Goal: Task Accomplishment & Management: Complete application form

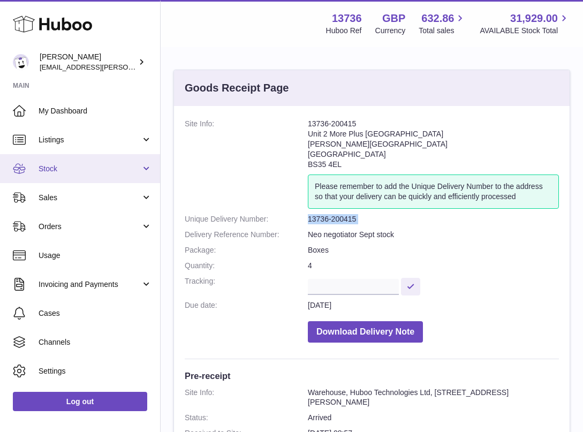
click at [89, 168] on span "Stock" at bounding box center [90, 169] width 102 height 10
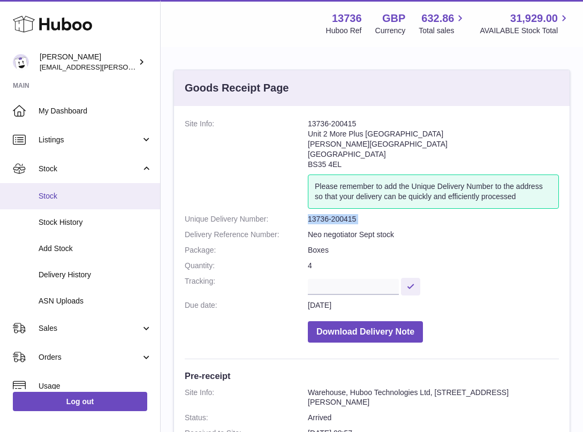
click at [60, 195] on span "Stock" at bounding box center [95, 196] width 113 height 10
click at [49, 194] on span "Stock" at bounding box center [95, 196] width 113 height 10
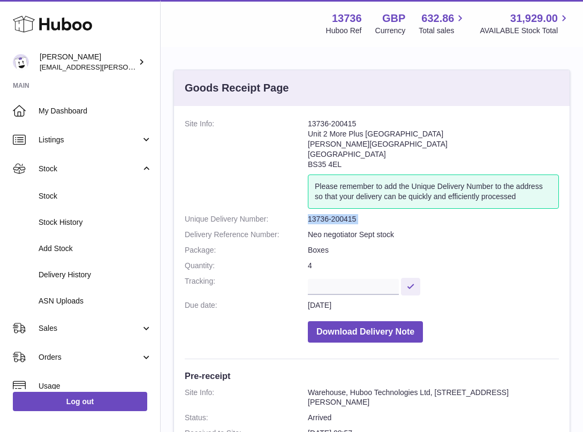
click at [75, 20] on icon at bounding box center [52, 23] width 79 height 21
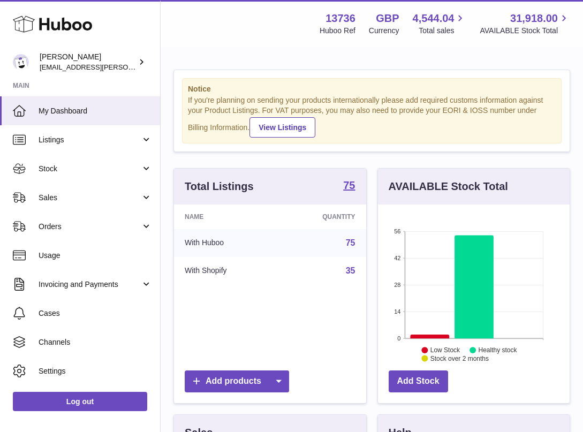
scroll to position [167, 192]
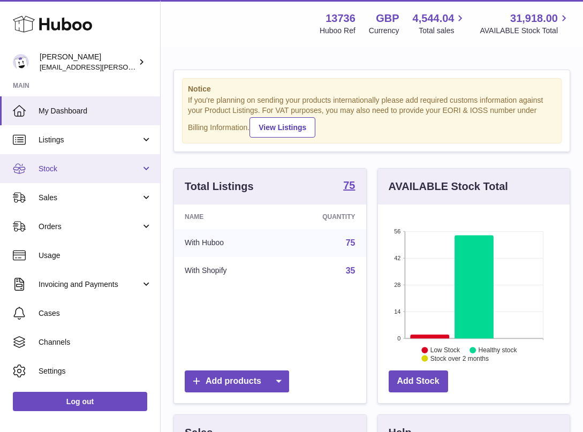
click at [88, 166] on span "Stock" at bounding box center [90, 169] width 102 height 10
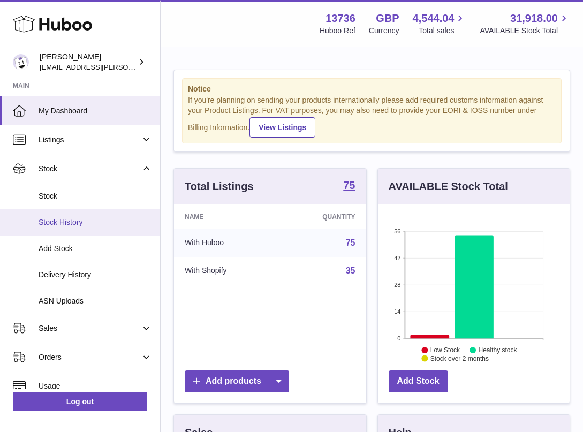
click at [78, 210] on link "Stock History" at bounding box center [80, 222] width 160 height 26
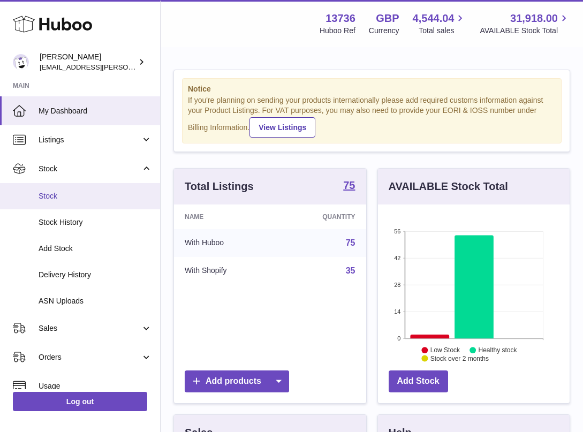
click at [77, 195] on span "Stock" at bounding box center [95, 196] width 113 height 10
click at [43, 201] on link "Stock" at bounding box center [80, 196] width 160 height 26
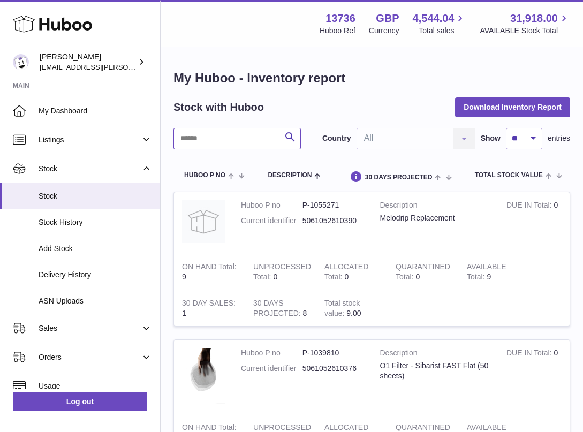
click at [212, 134] on input "text" at bounding box center [236, 138] width 127 height 21
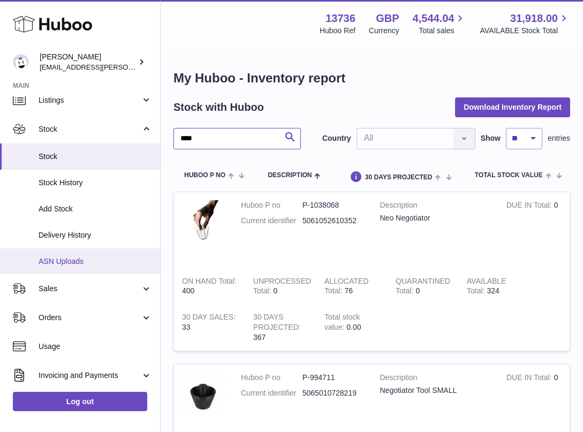
scroll to position [59, 0]
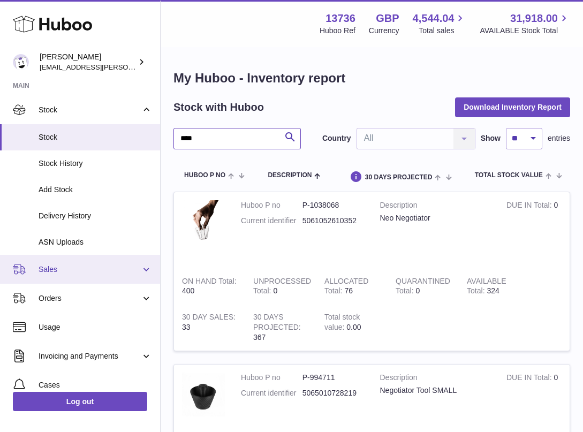
type input "****"
click at [94, 270] on span "Sales" at bounding box center [90, 269] width 102 height 10
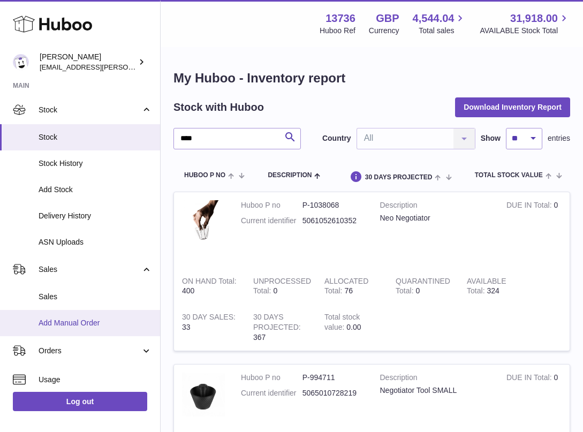
click at [97, 321] on span "Add Manual Order" at bounding box center [95, 323] width 113 height 10
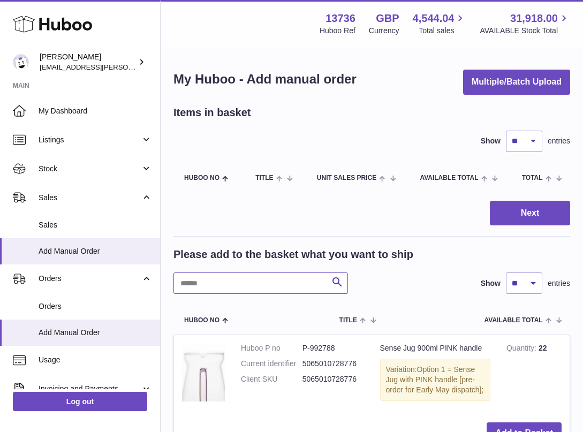
click at [189, 283] on input "text" at bounding box center [260, 282] width 174 height 21
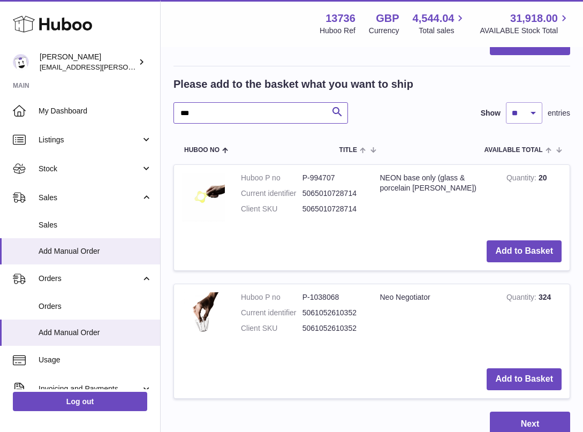
scroll to position [259, 0]
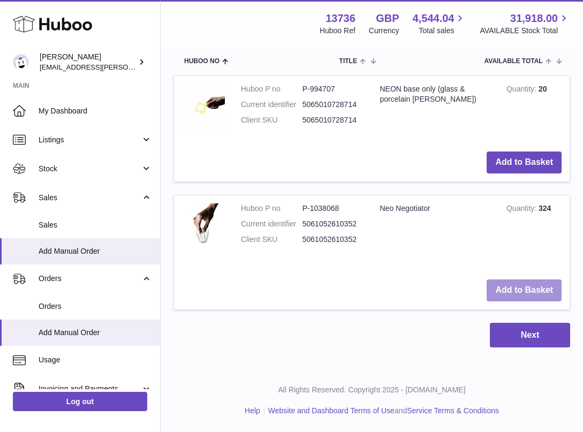
type input "***"
click at [536, 289] on button "Add to Basket" at bounding box center [524, 290] width 75 height 22
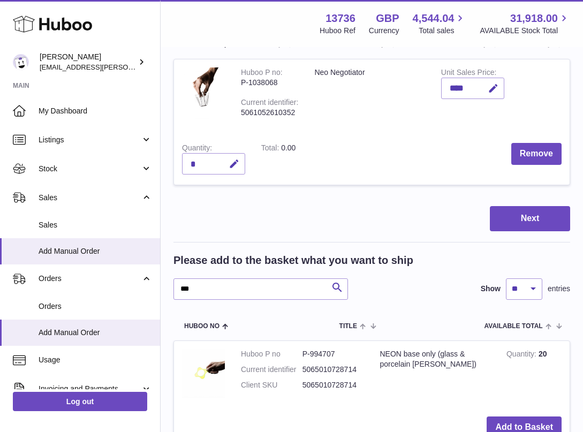
scroll to position [163, 0]
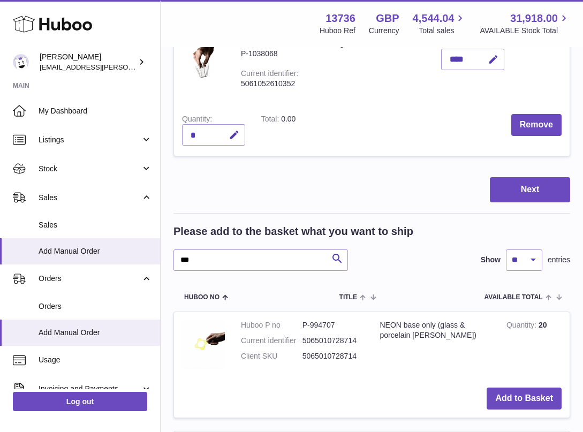
click at [202, 138] on div "*" at bounding box center [213, 134] width 63 height 21
click at [231, 138] on icon "button" at bounding box center [234, 135] width 11 height 11
type input "*"
click at [235, 129] on button "submit" at bounding box center [233, 134] width 20 height 17
drag, startPoint x: 237, startPoint y: 263, endPoint x: 164, endPoint y: 251, distance: 73.2
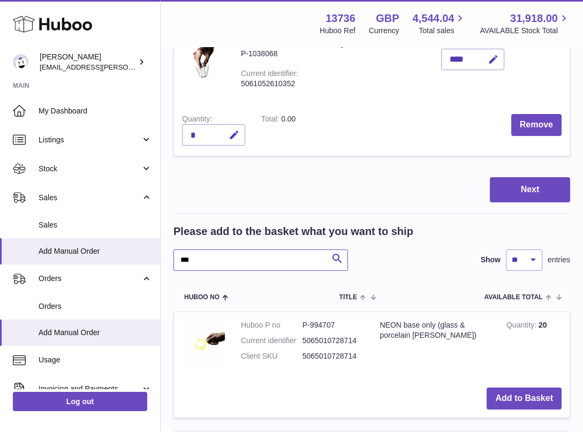
click at [164, 251] on div "My Huboo - Add manual order Multiple/Batch Upload Items in basket Show ** ** **…" at bounding box center [372, 244] width 422 height 719
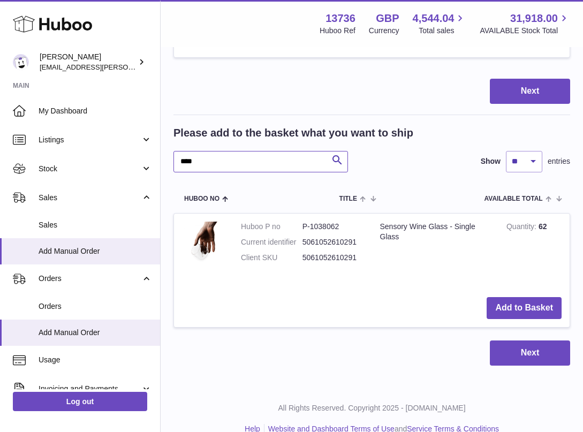
scroll to position [279, 0]
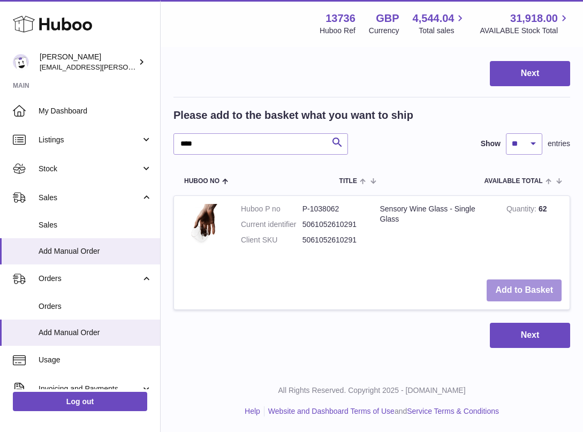
click at [531, 294] on button "Add to Basket" at bounding box center [524, 290] width 75 height 22
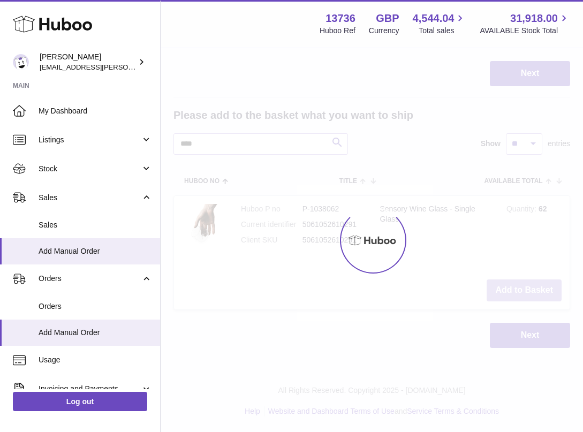
scroll to position [419, 0]
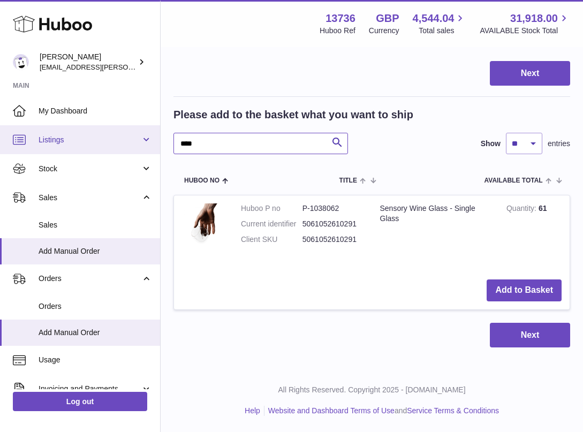
drag, startPoint x: 211, startPoint y: 140, endPoint x: 143, endPoint y: 140, distance: 68.5
click at [143, 140] on div "Huboo OREA horia@orea.uk Main My Dashboard Listings Not with Huboo Listings wit…" at bounding box center [291, 6] width 583 height 850
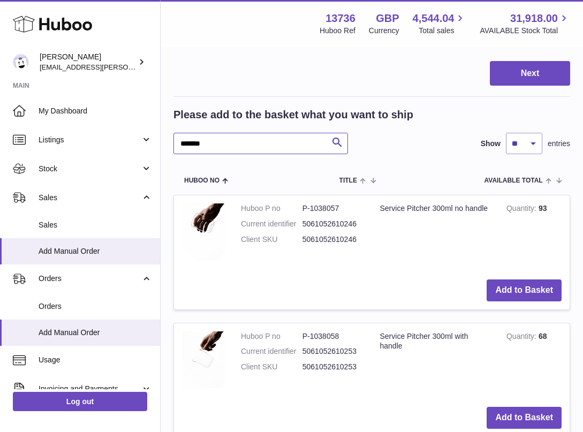
scroll to position [422, 0]
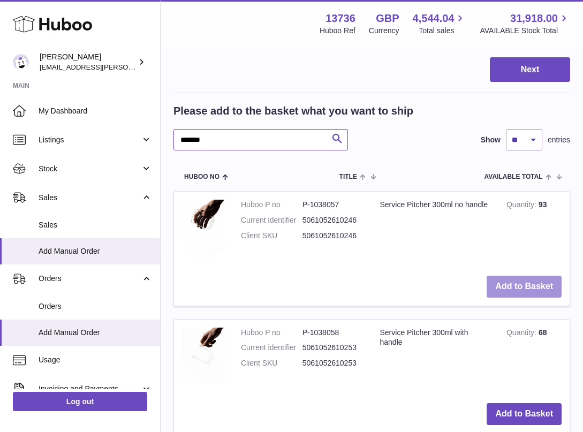
type input "*******"
click at [527, 284] on button "Add to Basket" at bounding box center [524, 287] width 75 height 22
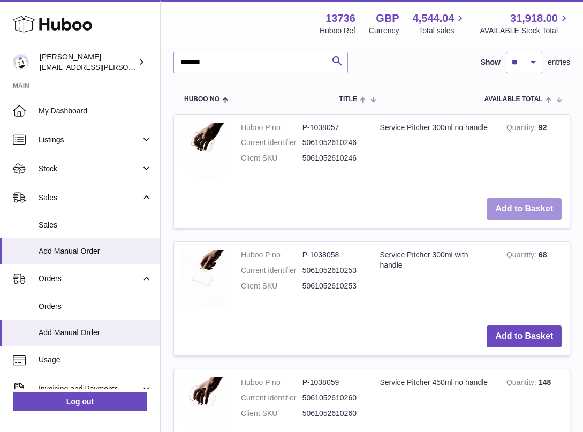
scroll to position [666, 0]
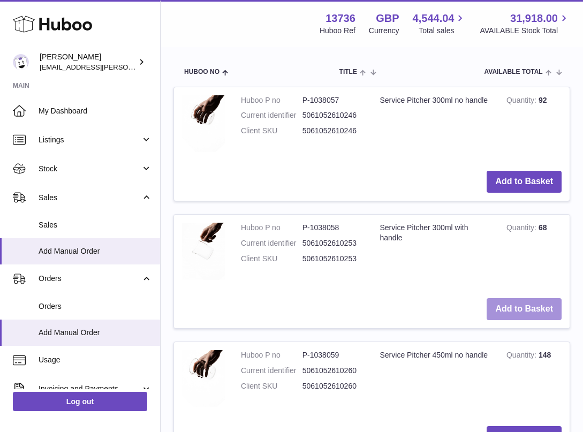
click at [526, 313] on button "Add to Basket" at bounding box center [524, 309] width 75 height 22
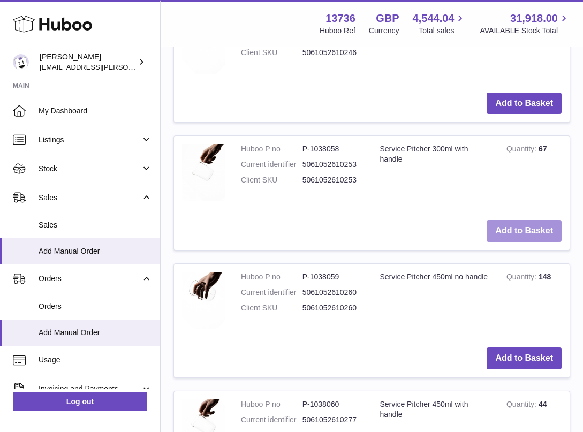
scroll to position [894, 0]
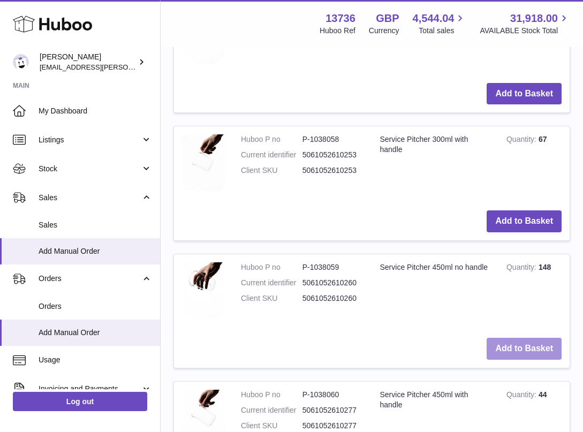
click at [519, 346] on button "Add to Basket" at bounding box center [524, 349] width 75 height 22
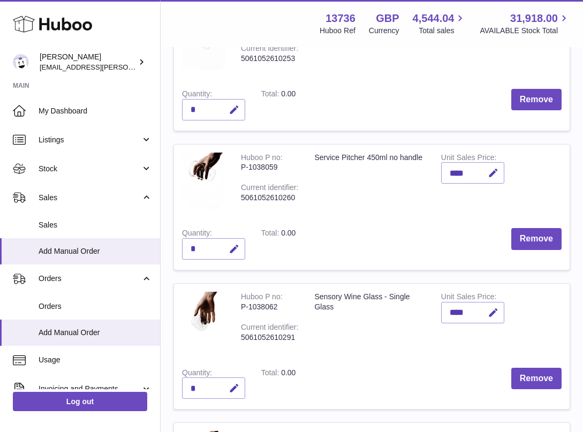
scroll to position [354, 0]
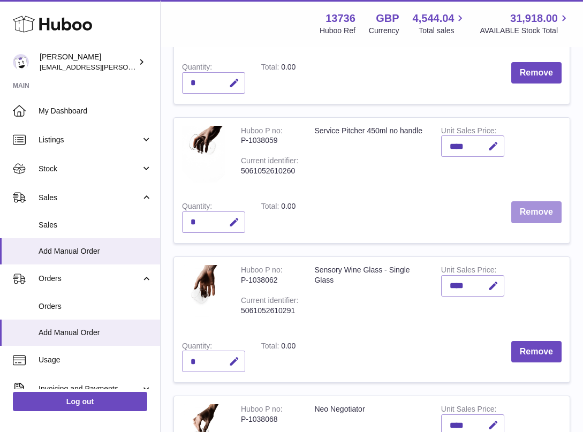
click at [533, 217] on button "Remove" at bounding box center [536, 212] width 50 height 22
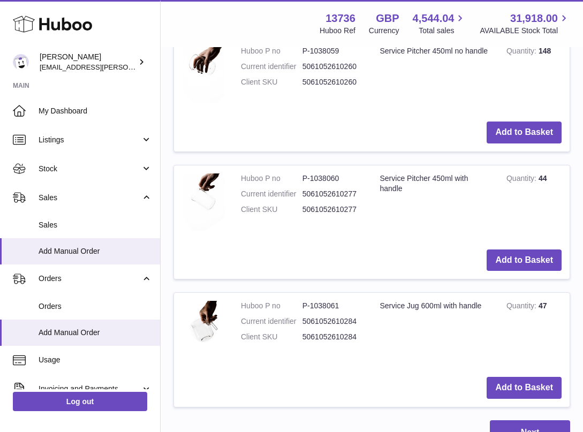
scroll to position [1207, 0]
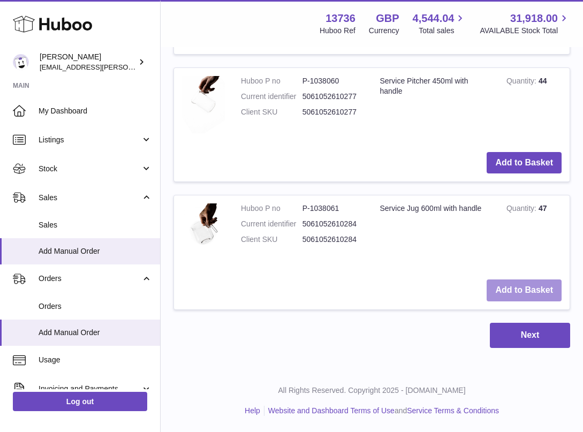
click at [538, 292] on button "Add to Basket" at bounding box center [524, 290] width 75 height 22
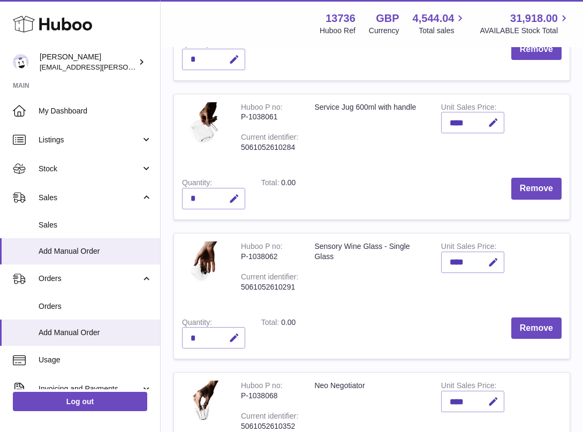
scroll to position [420, 0]
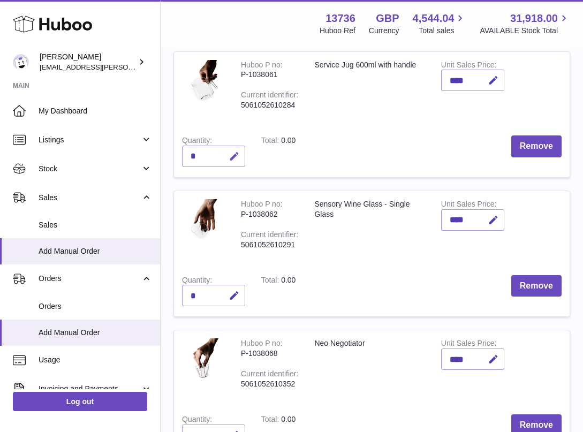
click at [234, 158] on icon "button" at bounding box center [234, 156] width 11 height 11
type input "*"
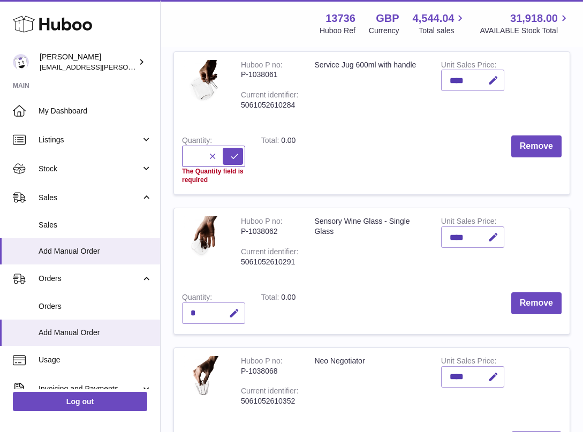
type input "*"
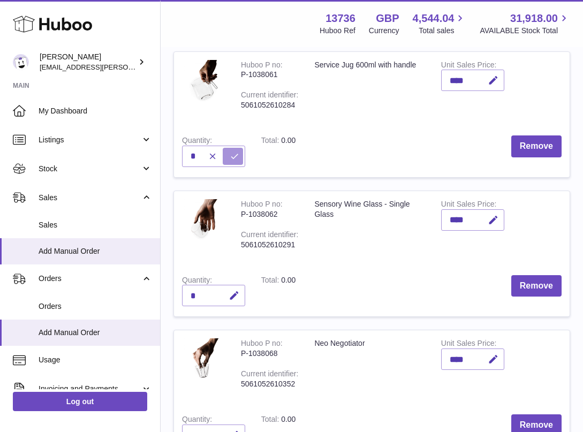
click at [224, 150] on button "submit" at bounding box center [233, 156] width 20 height 17
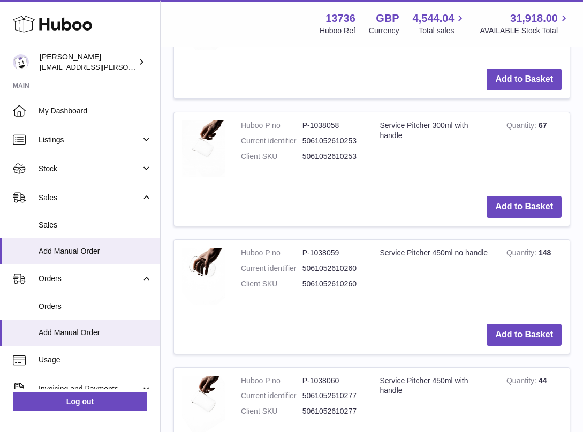
scroll to position [1048, 0]
